Goal: Transaction & Acquisition: Purchase product/service

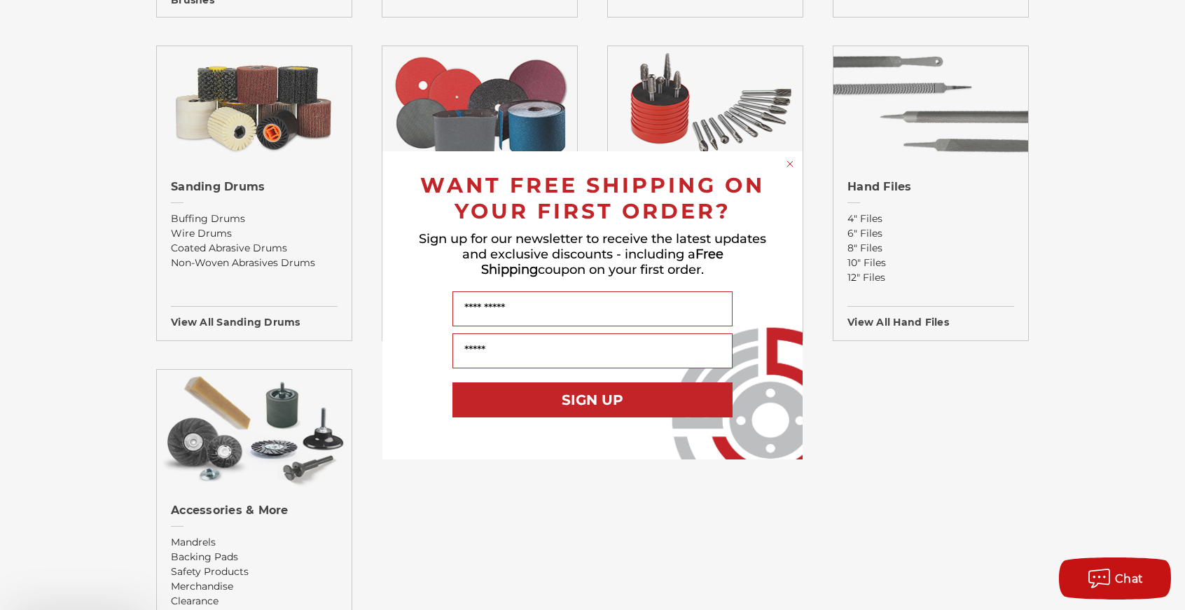
scroll to position [1521, 0]
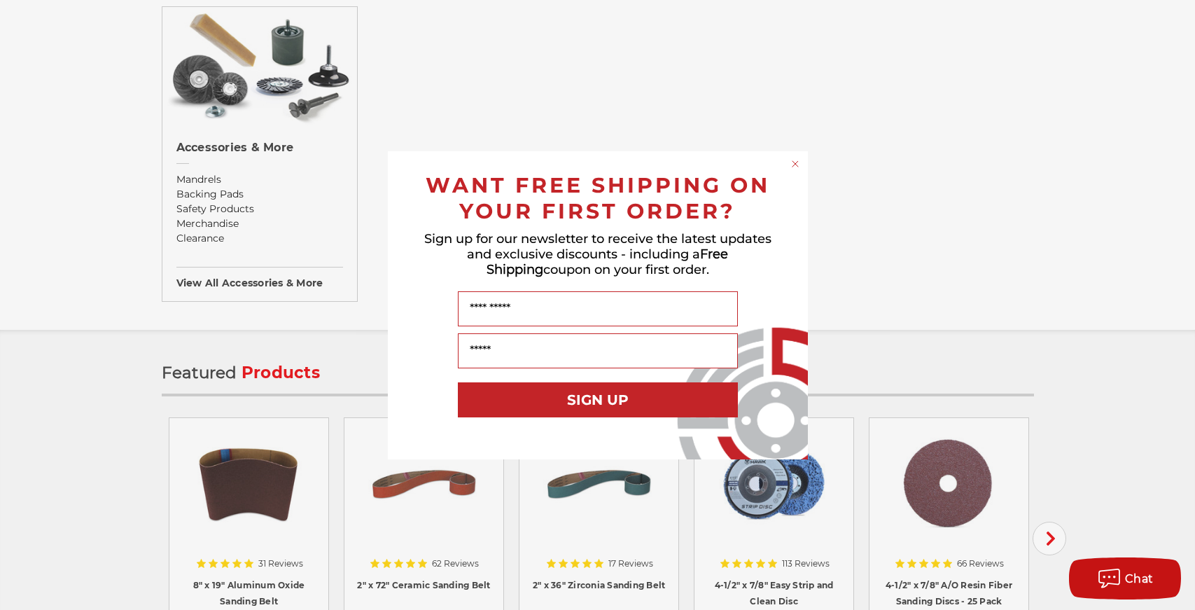
click at [797, 164] on circle "Close dialog" at bounding box center [794, 163] width 13 height 13
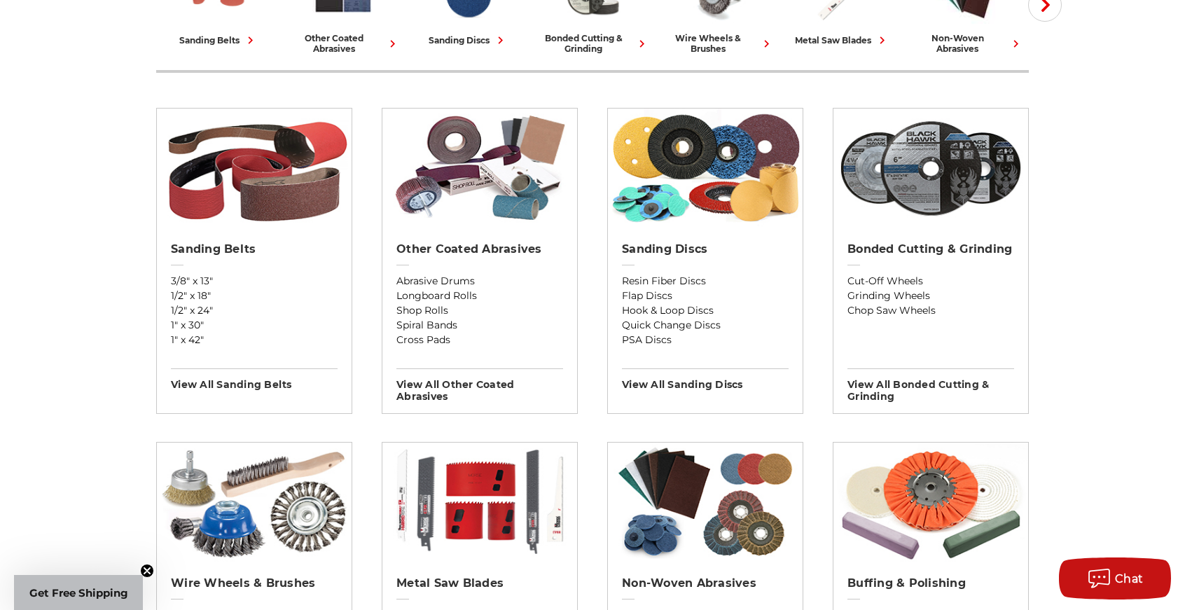
scroll to position [431, 0]
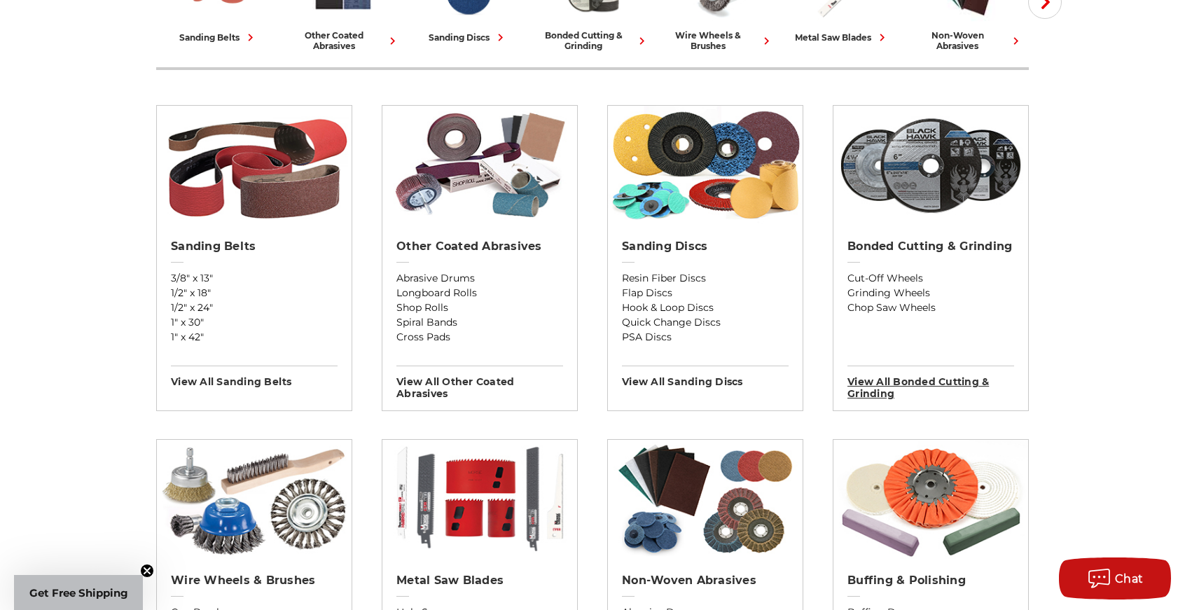
click at [880, 381] on h3 "View All bonded cutting & grinding" at bounding box center [930, 382] width 167 height 34
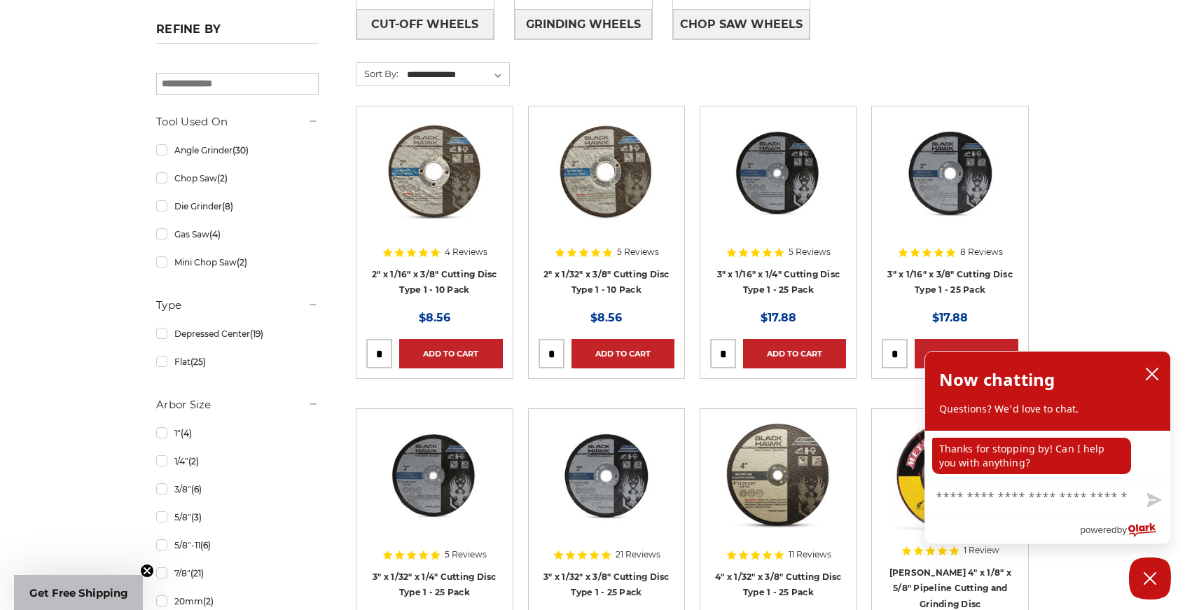
scroll to position [363, 0]
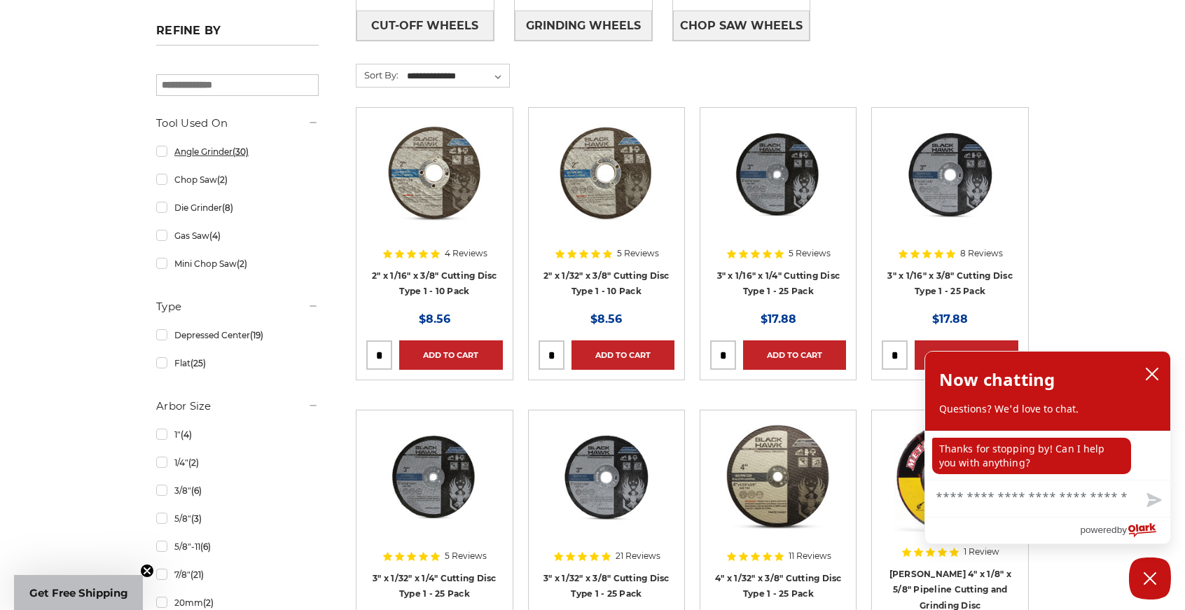
click at [196, 155] on link "Angle Grinder (30)" at bounding box center [237, 151] width 162 height 25
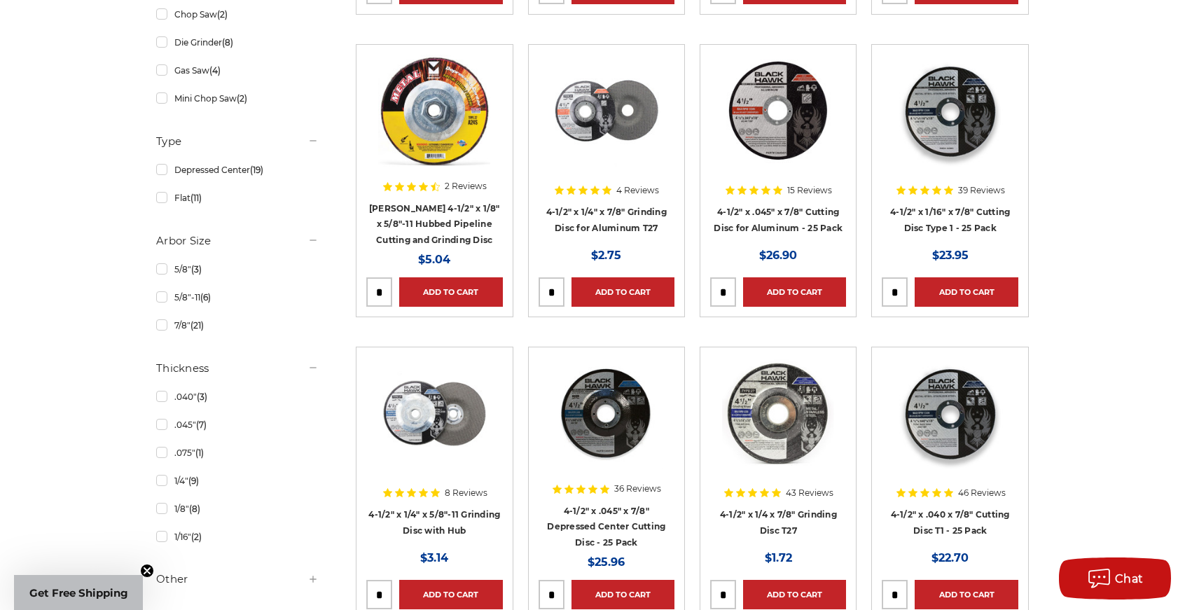
scroll to position [570, 0]
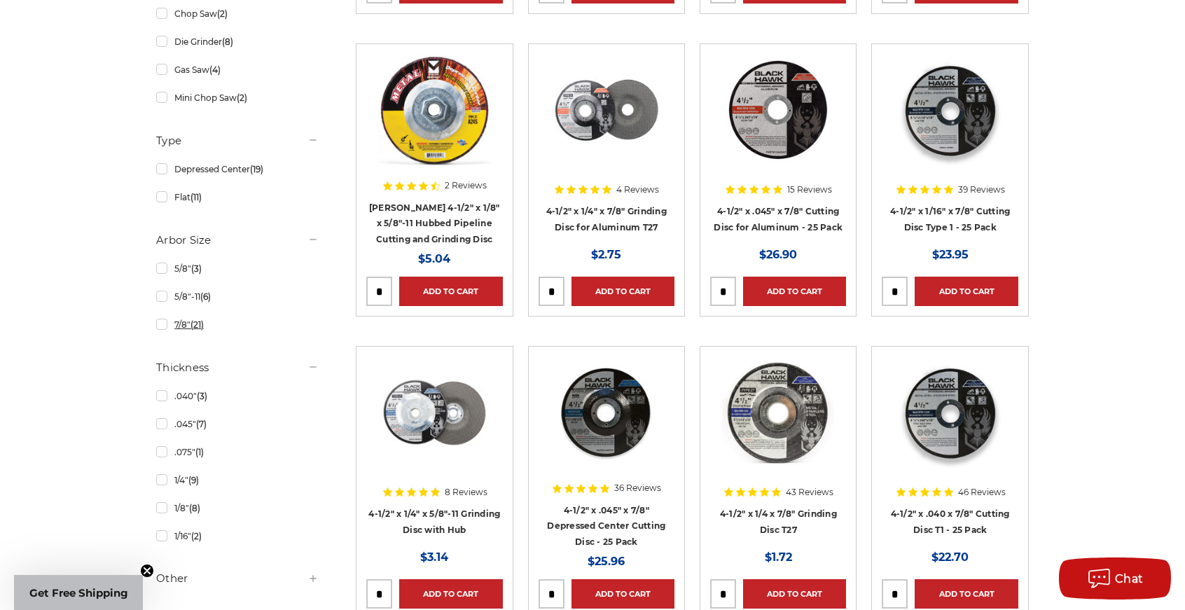
click at [160, 326] on link "7/8" (21)" at bounding box center [237, 324] width 162 height 25
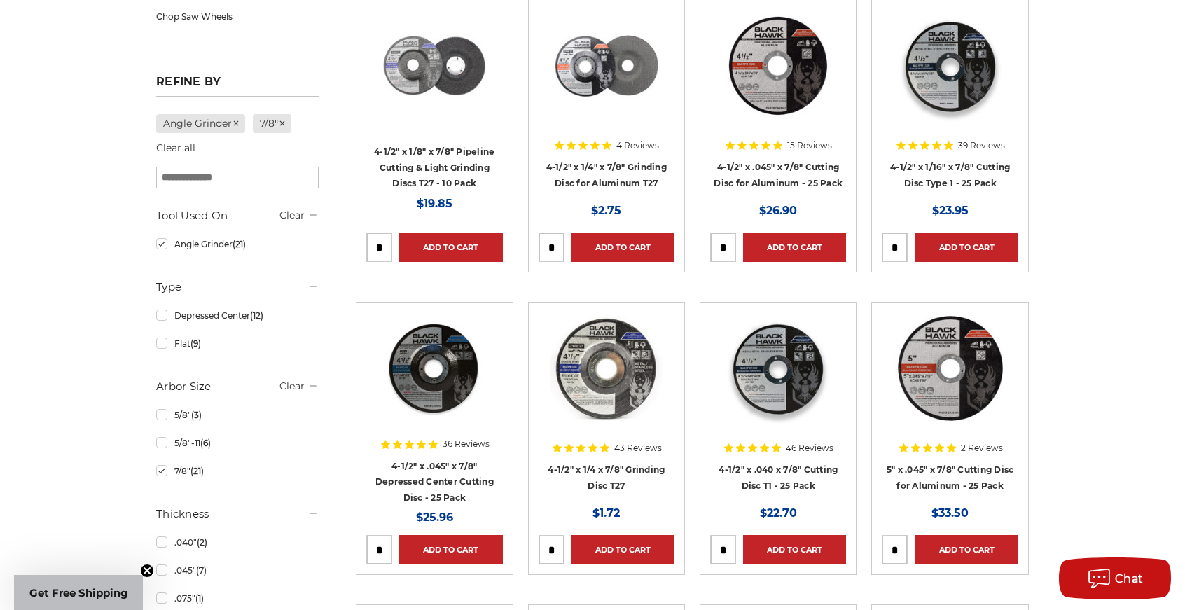
scroll to position [456, 0]
